Goal: Task Accomplishment & Management: Manage account settings

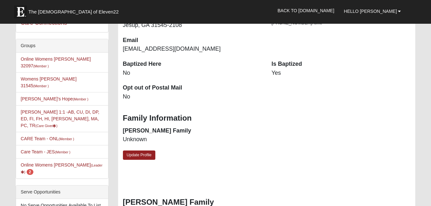
scroll to position [149, 0]
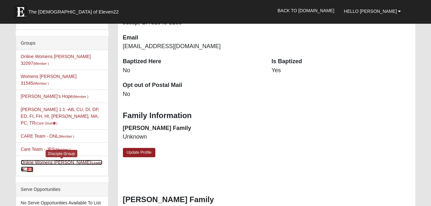
click at [61, 160] on link "Online Womens Boulineau (Leader ) 2" at bounding box center [62, 166] width 82 height 12
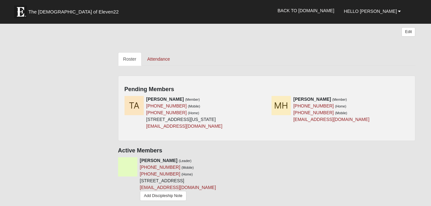
scroll to position [247, 0]
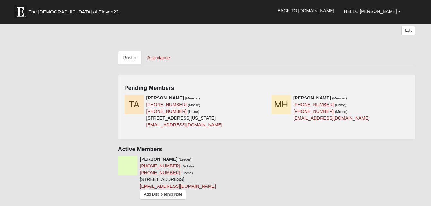
click at [233, 89] on h4 "Pending Members" at bounding box center [267, 88] width 285 height 7
click at [265, 97] on icon at bounding box center [264, 98] width 4 height 4
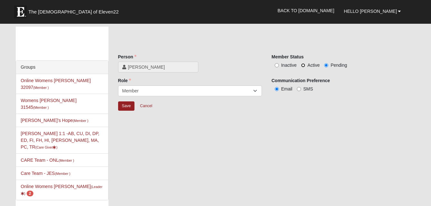
click at [305, 64] on input "Active" at bounding box center [303, 65] width 4 height 4
radio input "true"
click at [132, 104] on input "Save" at bounding box center [126, 106] width 17 height 9
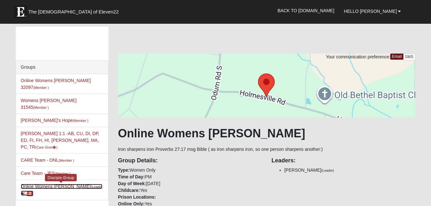
click at [68, 184] on link "Online Womens Boulineau (Leader ) 2" at bounding box center [62, 190] width 82 height 12
click at [81, 185] on small "(Leader )" at bounding box center [62, 190] width 82 height 11
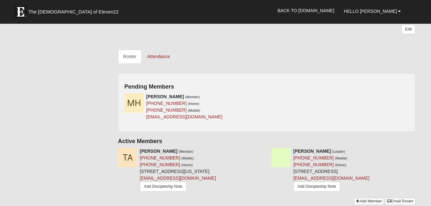
scroll to position [250, 0]
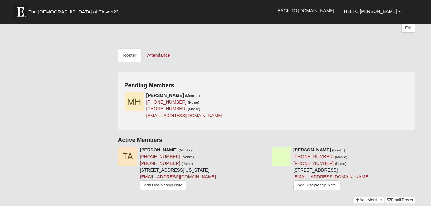
click at [282, 96] on div "Missy Hartley (Member) (865) 361-8663 (Home) (865) 361-8663 (Mobile) honeybeeha…" at bounding box center [267, 108] width 295 height 32
click at [263, 94] on icon at bounding box center [264, 95] width 4 height 4
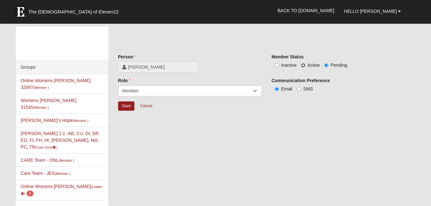
click at [304, 66] on input "Active" at bounding box center [303, 65] width 4 height 4
radio input "true"
click at [127, 104] on input "Save" at bounding box center [126, 106] width 17 height 9
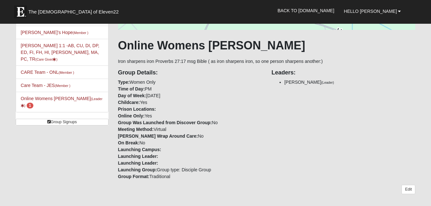
scroll to position [67, 0]
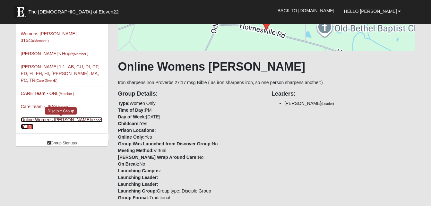
click at [68, 117] on link "Online Womens Boulineau (Leader ) 1" at bounding box center [62, 123] width 82 height 12
